Goal: Transaction & Acquisition: Purchase product/service

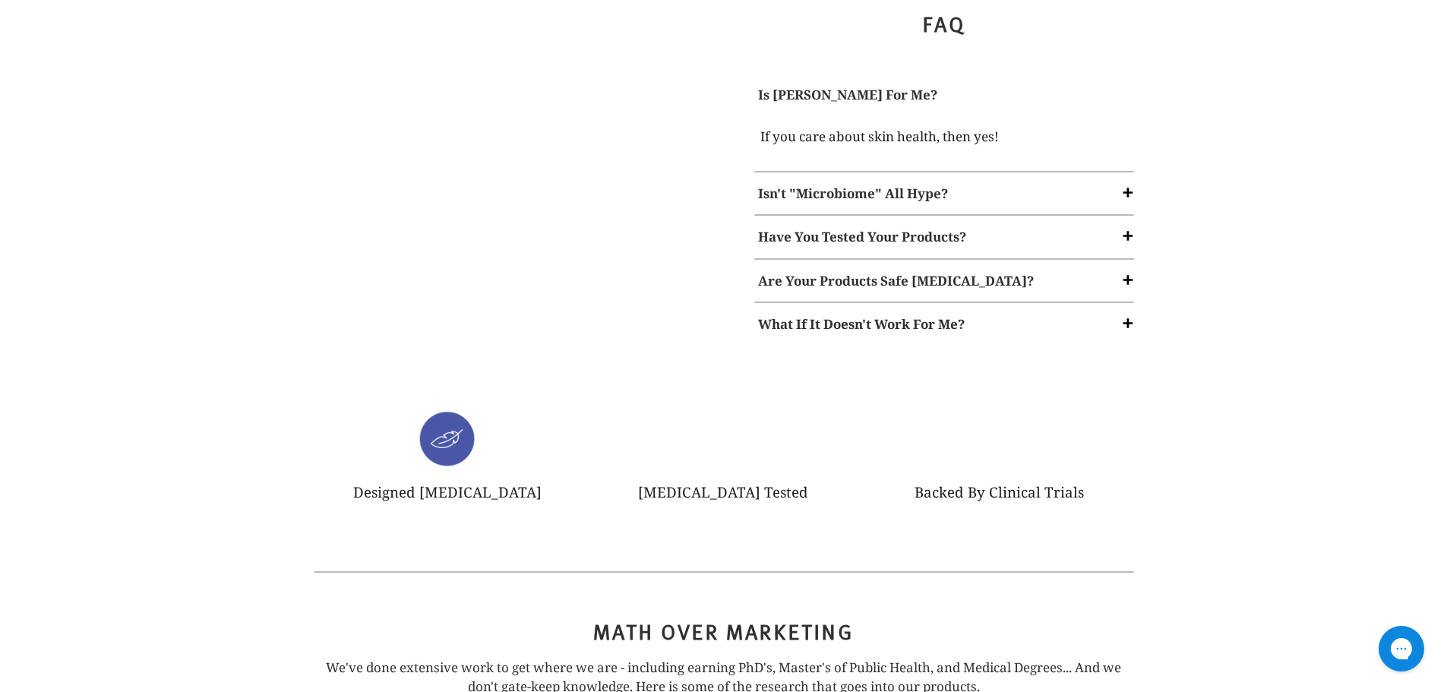
scroll to position [1671, 0]
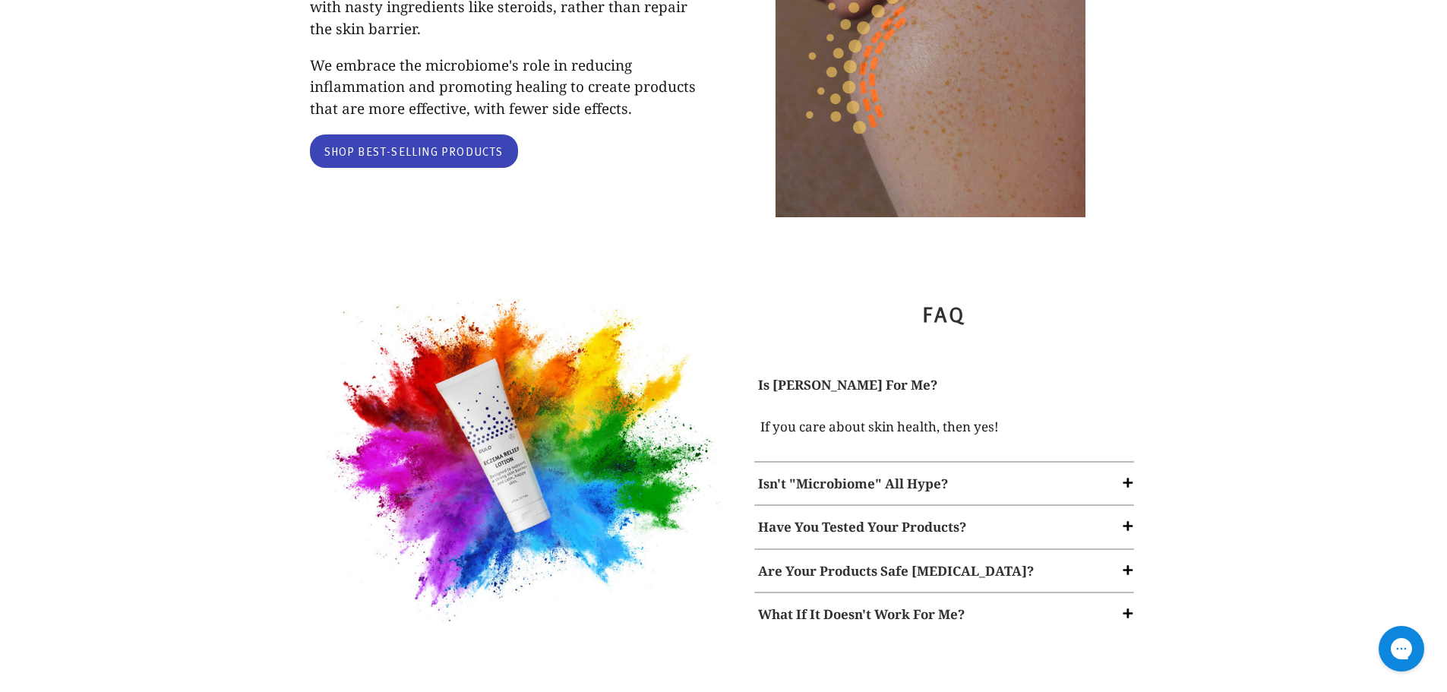
click at [413, 134] on link "Shop Best-Selling Products" at bounding box center [414, 151] width 208 height 34
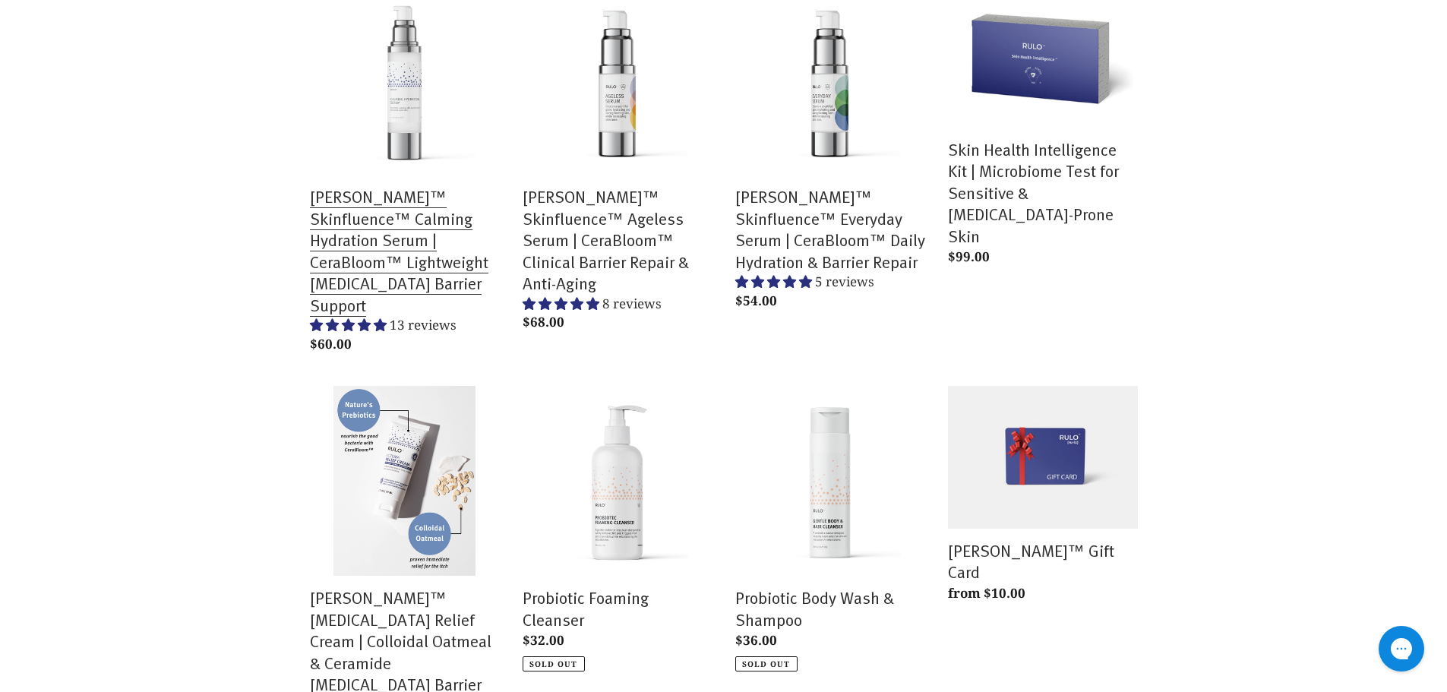
scroll to position [380, 0]
